Goal: Information Seeking & Learning: Find specific fact

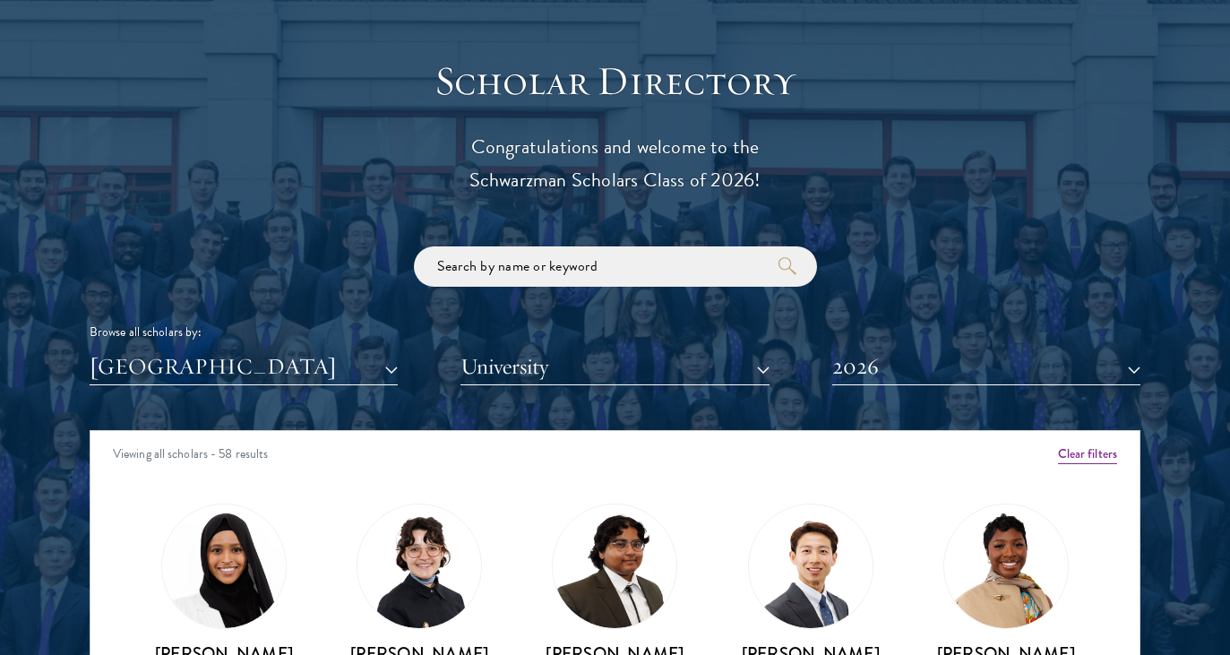
scroll to position [1987, 0]
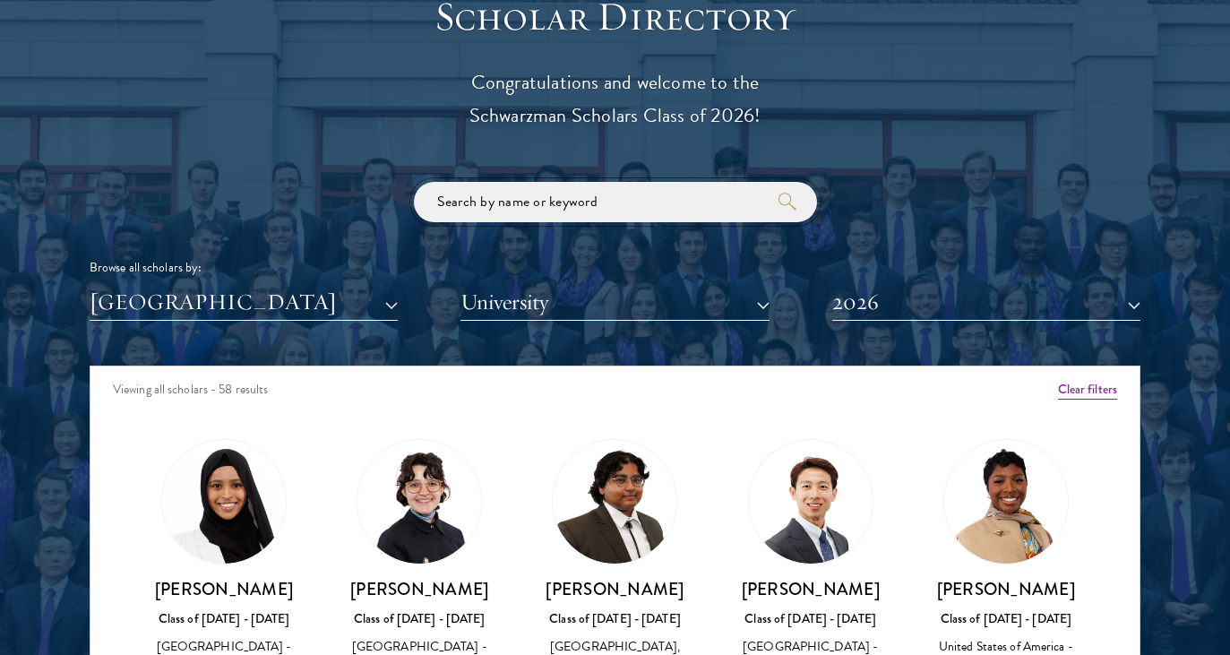
click at [486, 208] on input "search" at bounding box center [615, 202] width 403 height 40
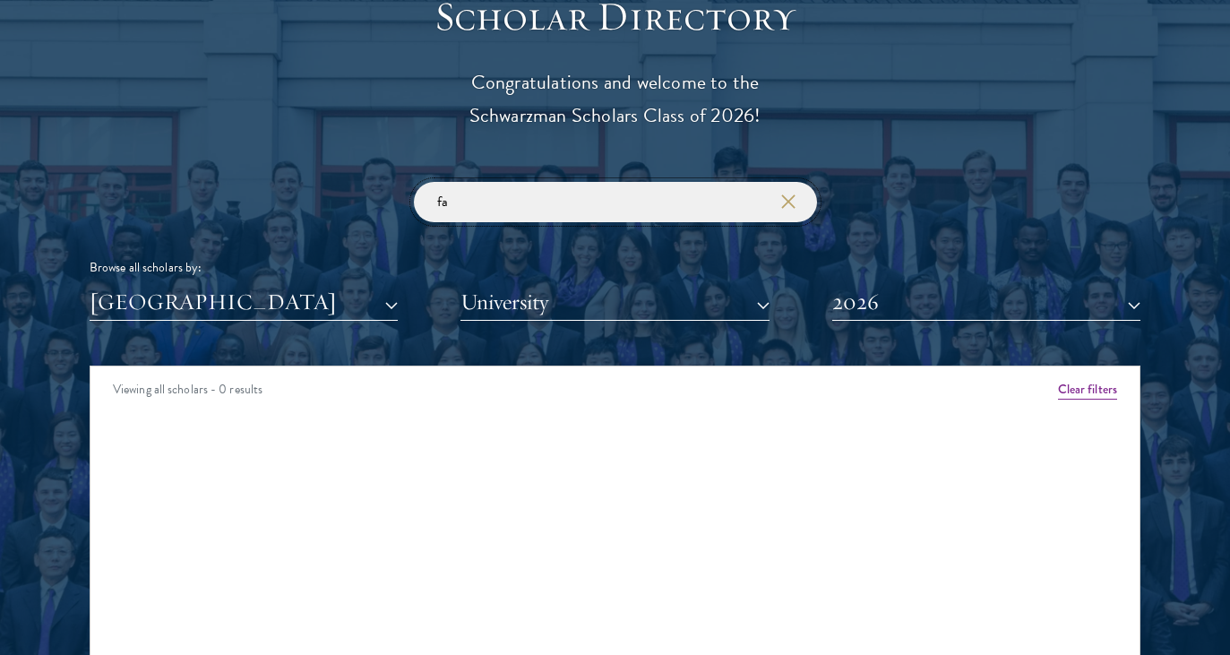
type input "f"
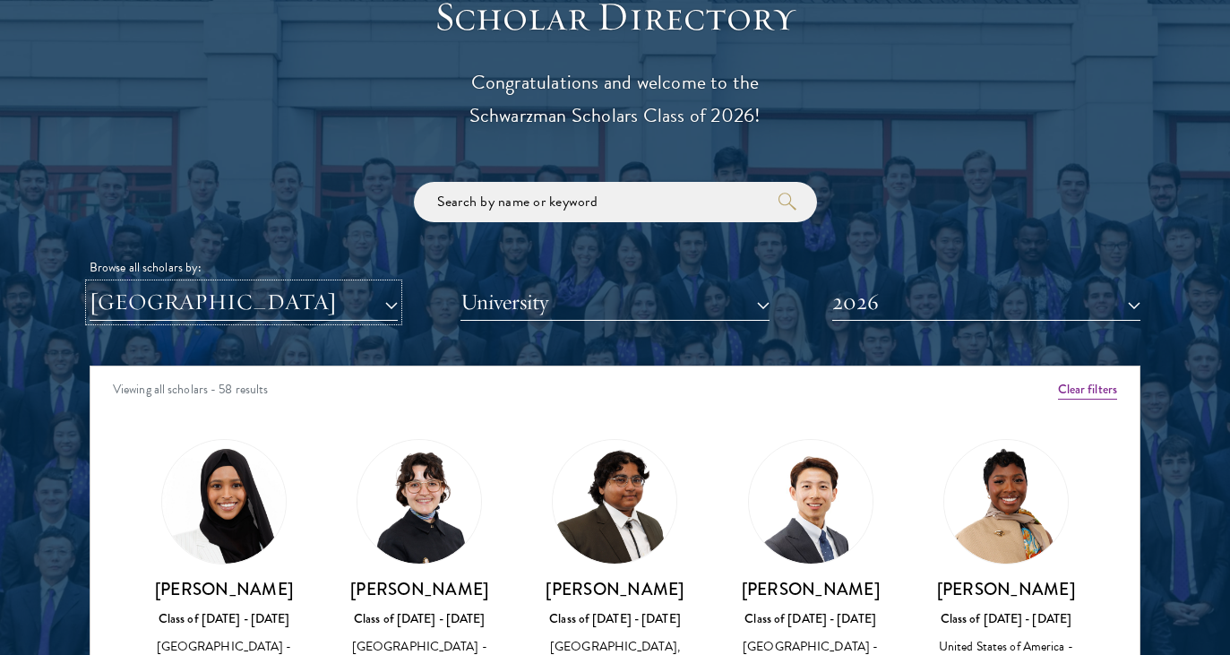
click at [368, 312] on button "[GEOGRAPHIC_DATA]" at bounding box center [244, 302] width 308 height 37
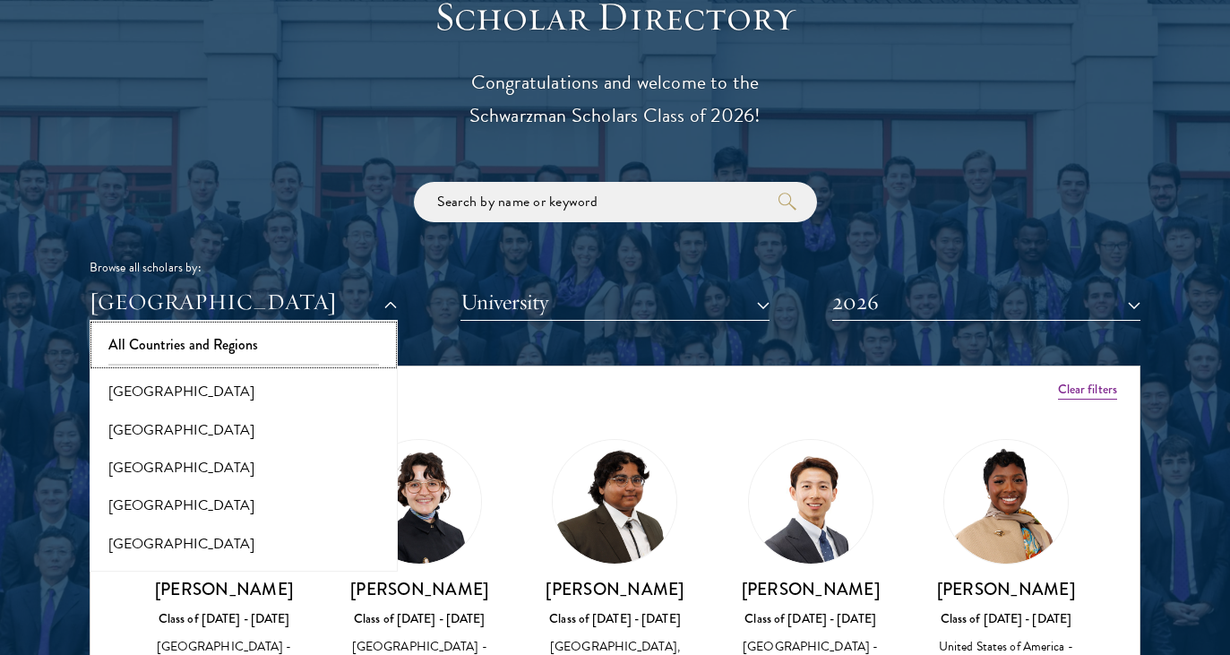
click at [309, 347] on button "All Countries and Regions" at bounding box center [243, 345] width 297 height 38
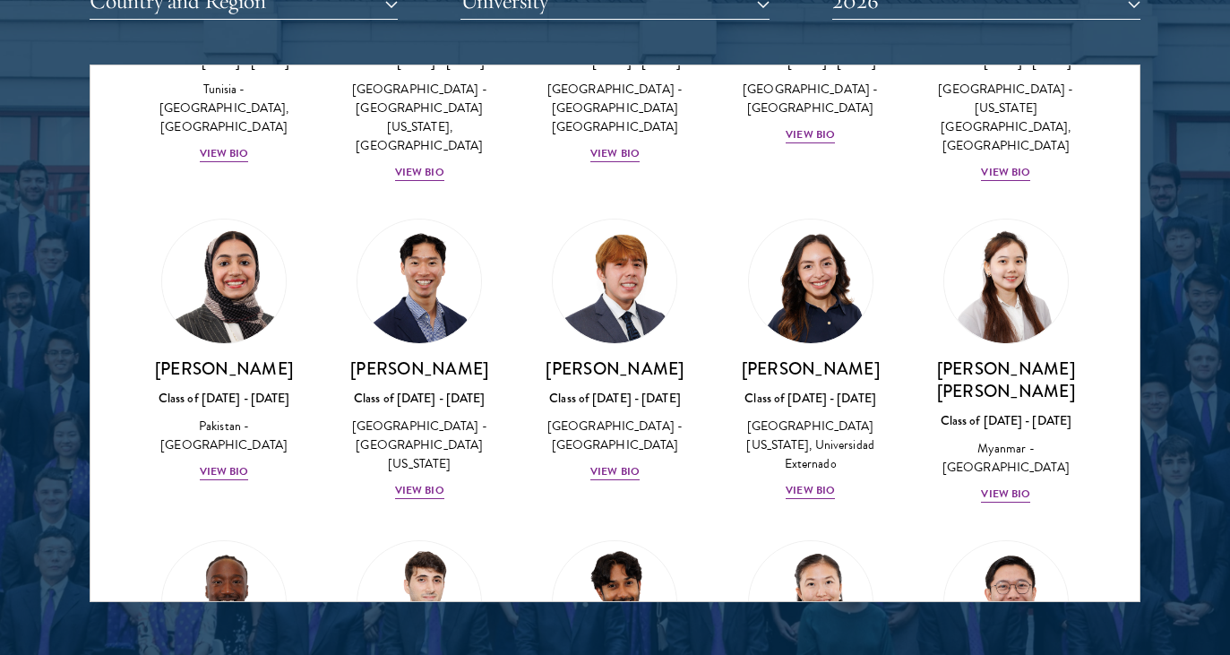
scroll to position [6119, 0]
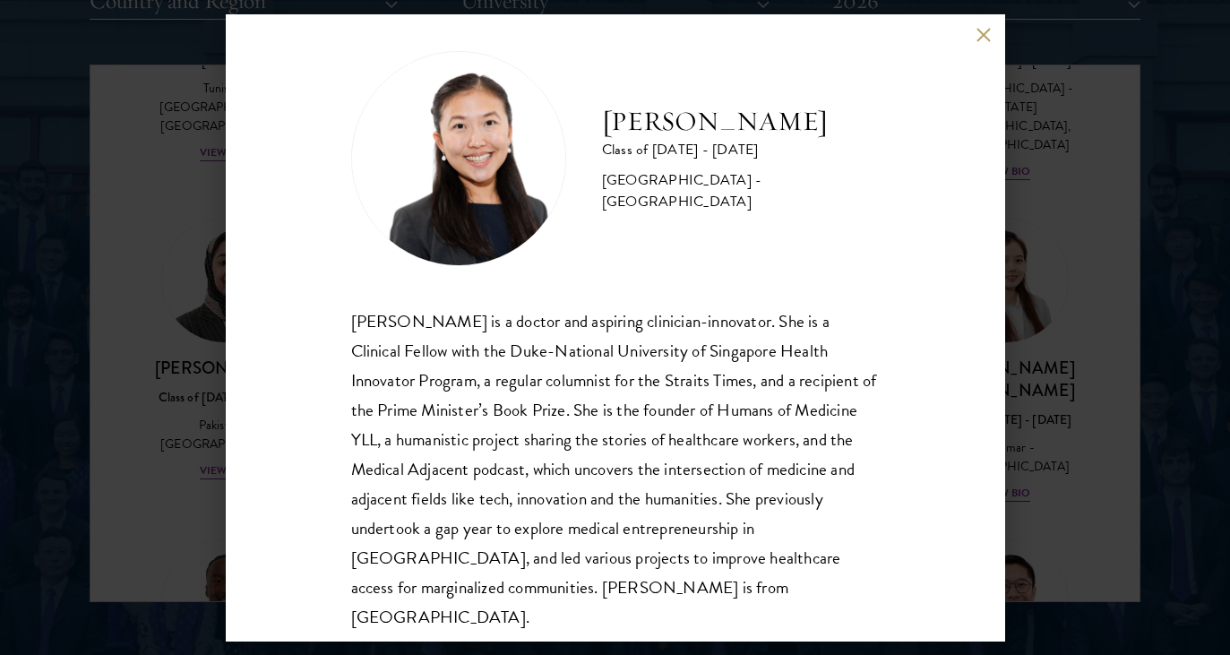
scroll to position [31, 0]
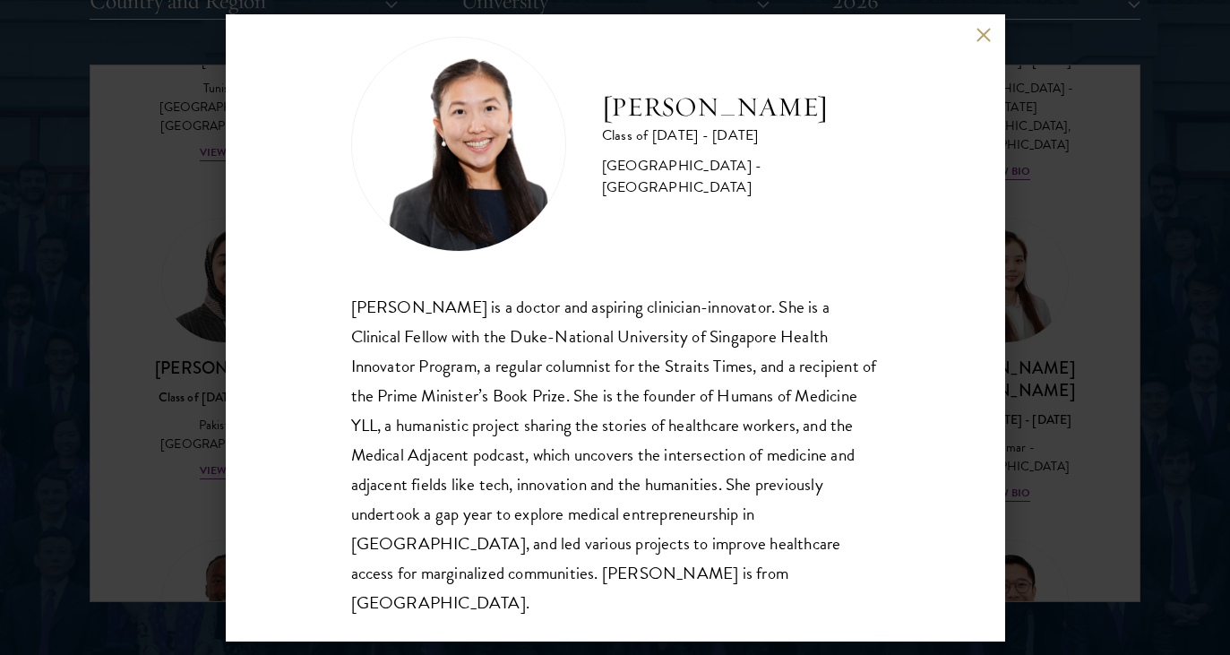
click at [983, 34] on button at bounding box center [984, 35] width 15 height 15
